Goal: Task Accomplishment & Management: Manage account settings

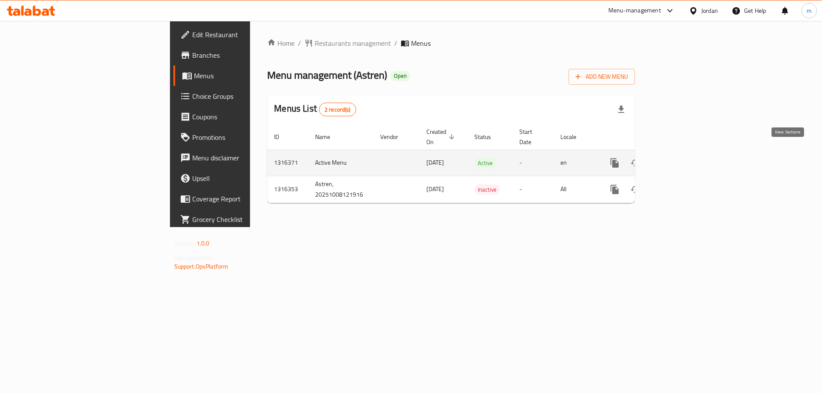
click at [681, 158] on icon "enhanced table" at bounding box center [676, 163] width 10 height 10
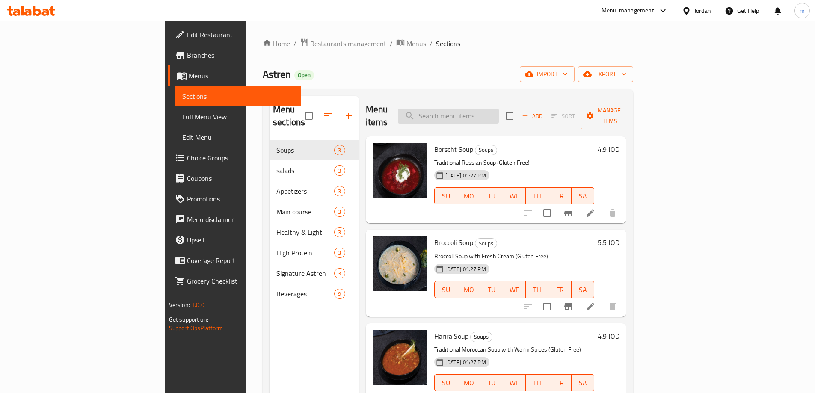
click at [499, 111] on input "search" at bounding box center [448, 116] width 101 height 15
paste input "Changes of Fried/Grilled Hamour Fish:"
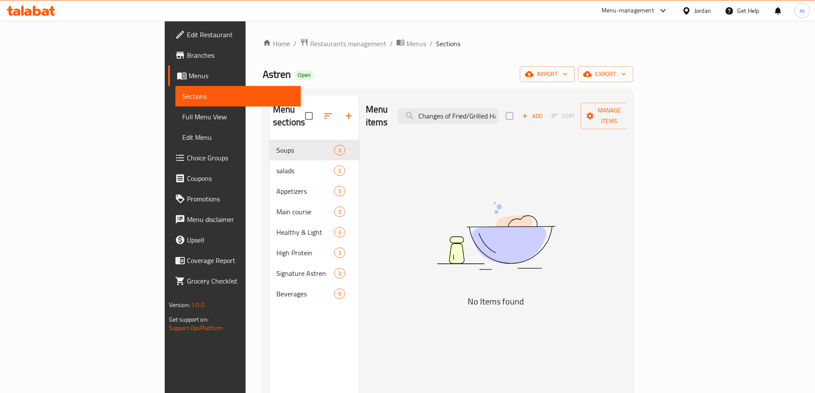
drag, startPoint x: 512, startPoint y: 109, endPoint x: 445, endPoint y: 110, distance: 66.8
click at [445, 110] on div "Menu items Changes of Fried/Grilled Hamour Fish Add Sort Manage items" at bounding box center [496, 116] width 261 height 41
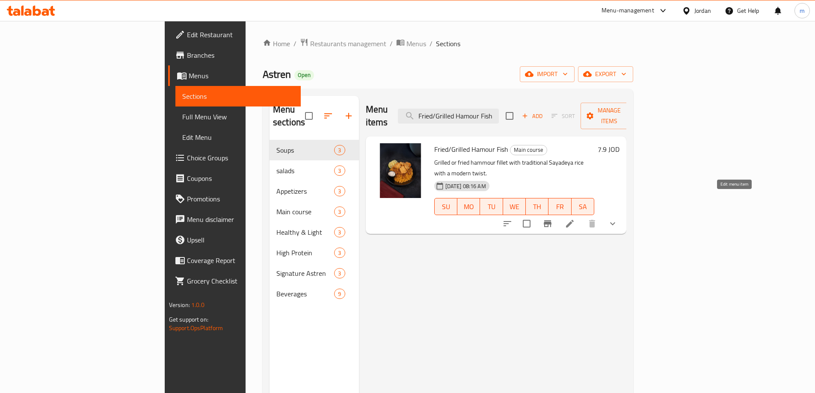
type input "Fried/Grilled Hamour Fish"
click at [575, 219] on icon at bounding box center [570, 224] width 10 height 10
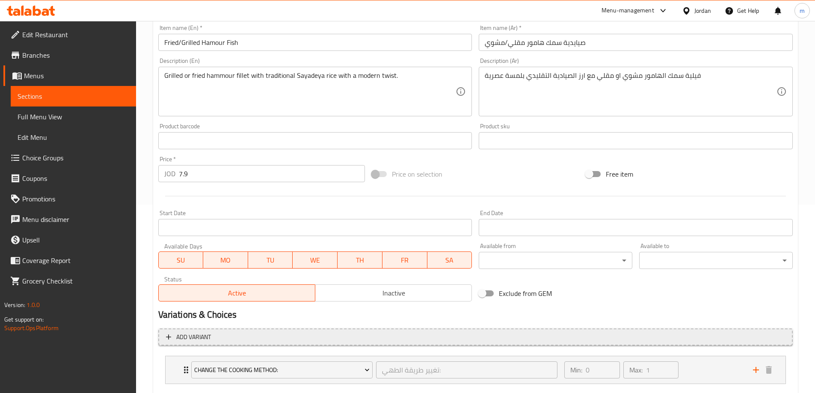
scroll to position [238, 0]
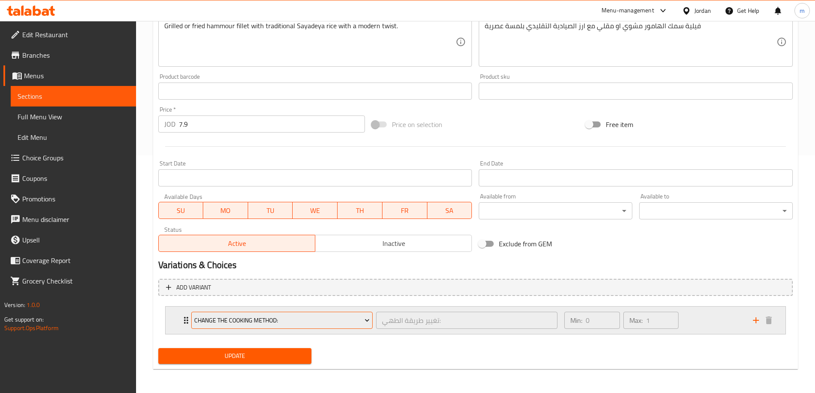
click at [289, 318] on span "Change the Cooking Method:" at bounding box center [281, 320] width 175 height 11
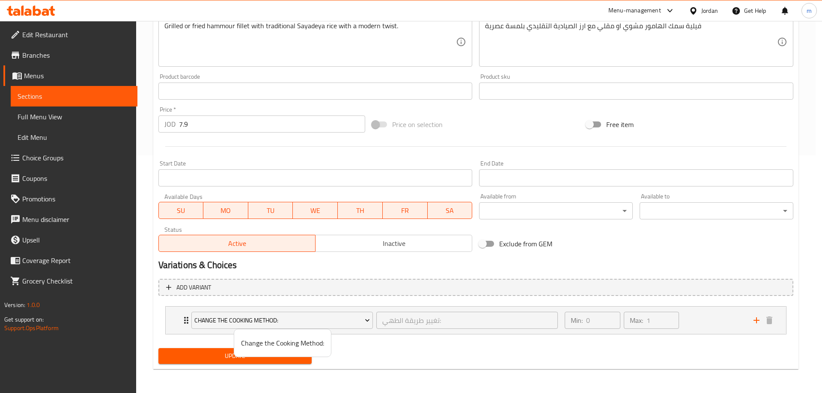
click at [401, 294] on div at bounding box center [411, 196] width 822 height 393
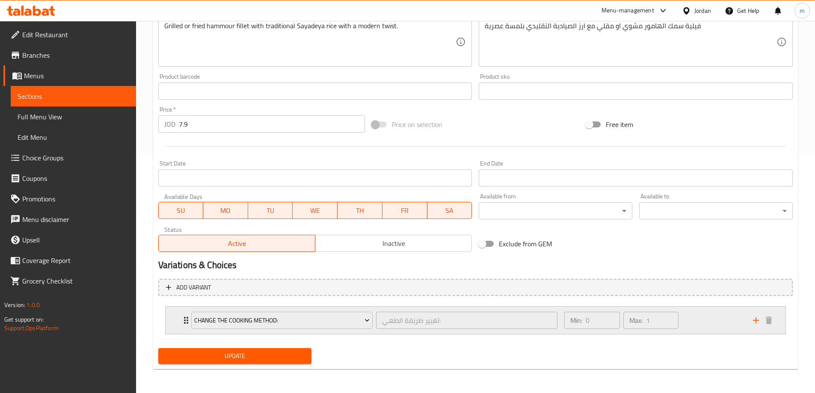
click at [184, 317] on icon "Expand" at bounding box center [186, 320] width 10 height 10
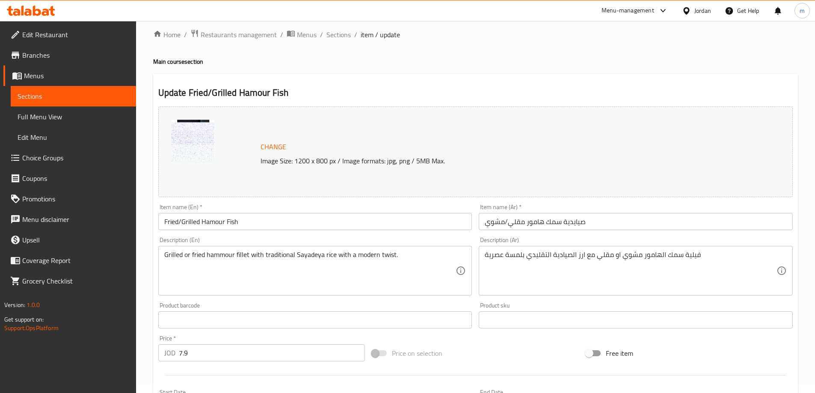
scroll to position [0, 0]
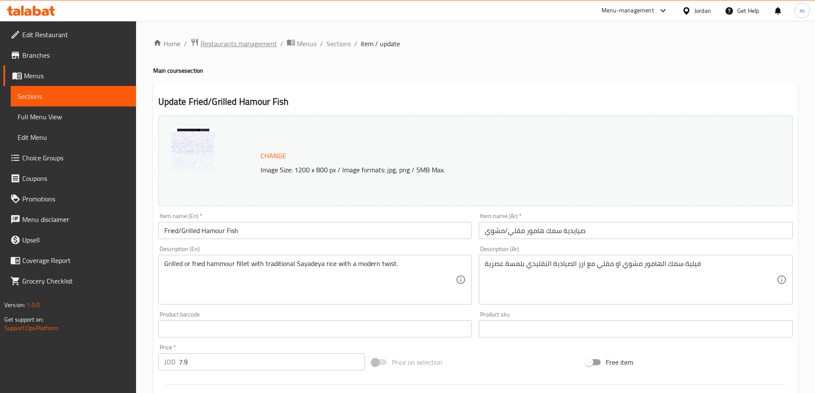
click at [244, 41] on span "Restaurants management" at bounding box center [239, 44] width 76 height 10
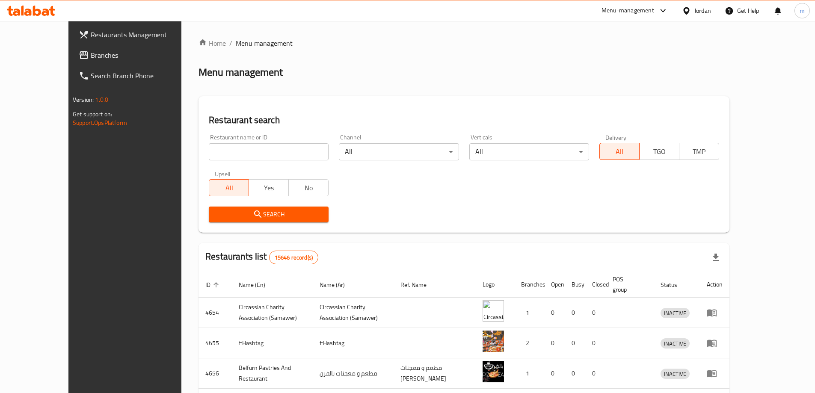
click at [91, 56] on span "Branches" at bounding box center [144, 55] width 107 height 10
